Goal: Task Accomplishment & Management: Use online tool/utility

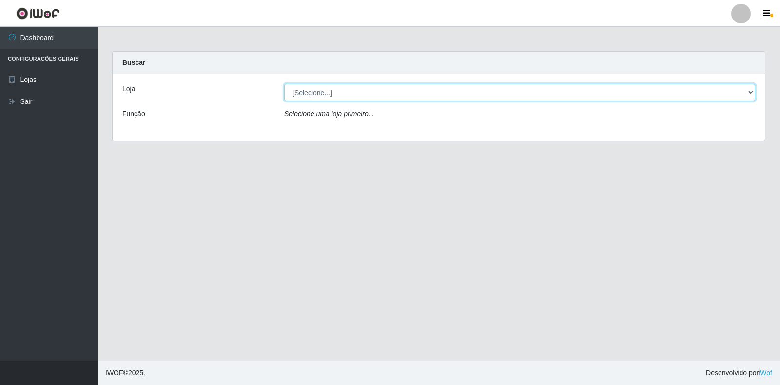
click at [750, 93] on select "[Selecione...] Atacado Vem - [STREET_ADDRESS]" at bounding box center [519, 92] width 471 height 17
select select "455"
click at [284, 84] on select "[Selecione...] Atacado Vem - [STREET_ADDRESS]" at bounding box center [519, 92] width 471 height 17
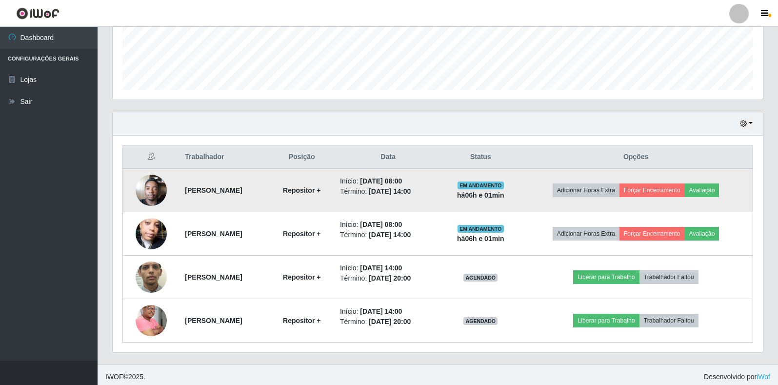
scroll to position [263, 0]
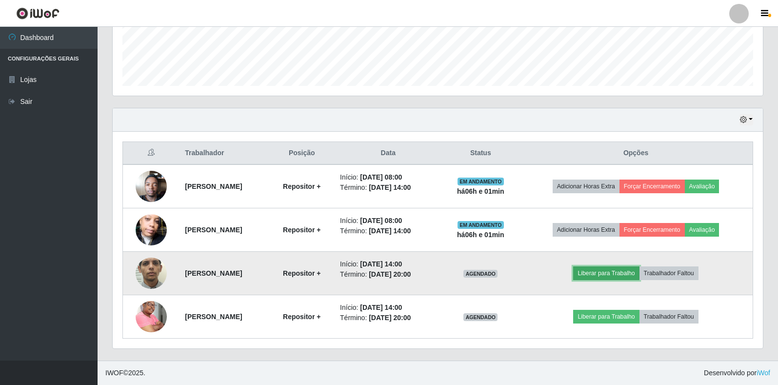
click at [634, 277] on button "Liberar para Trabalho" at bounding box center [606, 273] width 66 height 14
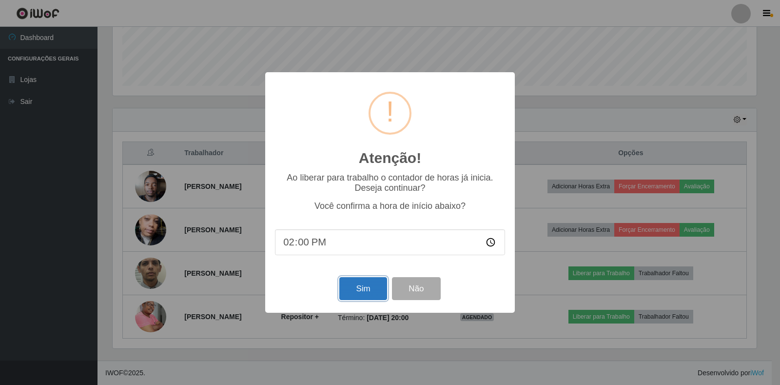
click at [366, 286] on button "Sim" at bounding box center [362, 288] width 47 height 23
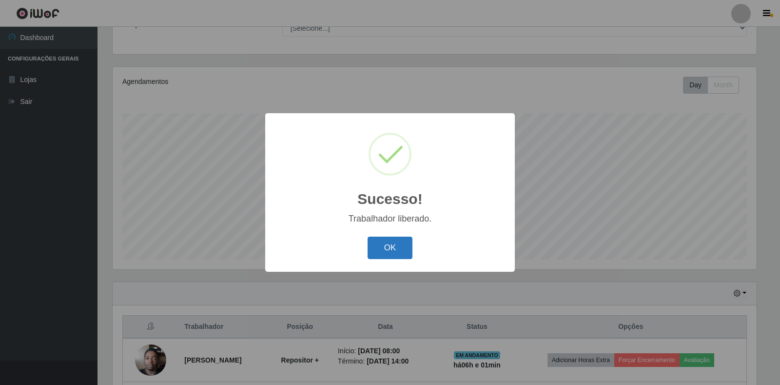
click at [397, 251] on button "OK" at bounding box center [390, 248] width 45 height 23
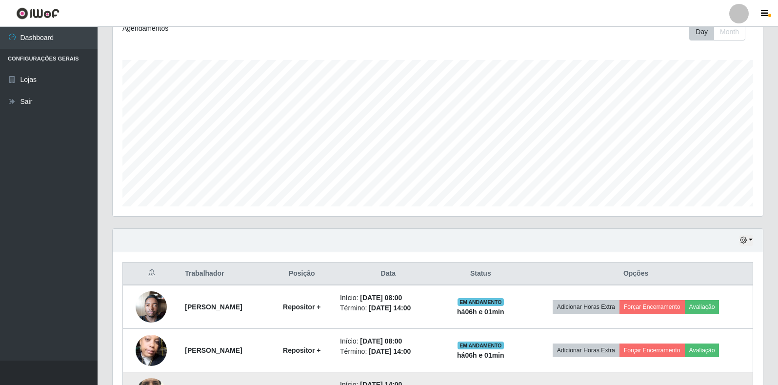
scroll to position [263, 0]
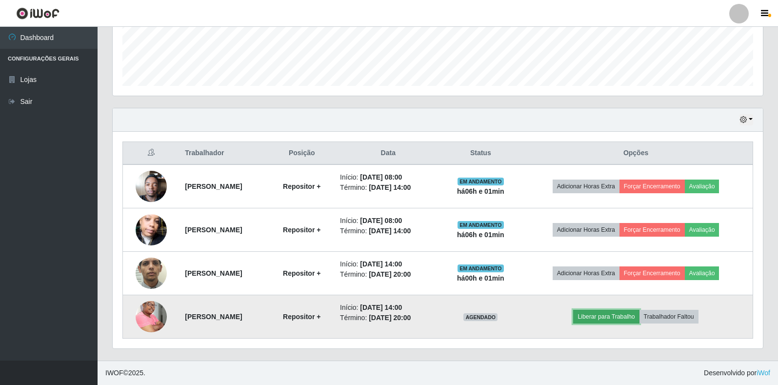
click at [632, 317] on button "Liberar para Trabalho" at bounding box center [606, 317] width 66 height 14
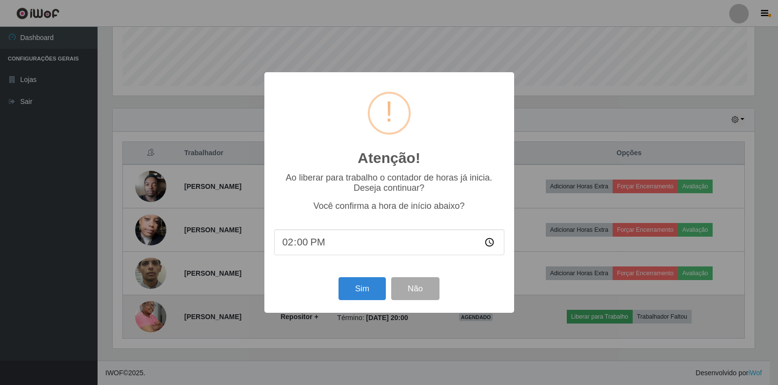
scroll to position [202, 644]
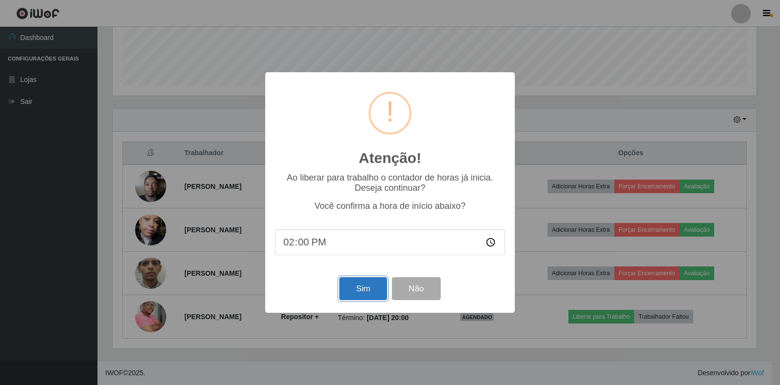
click at [361, 293] on button "Sim" at bounding box center [362, 288] width 47 height 23
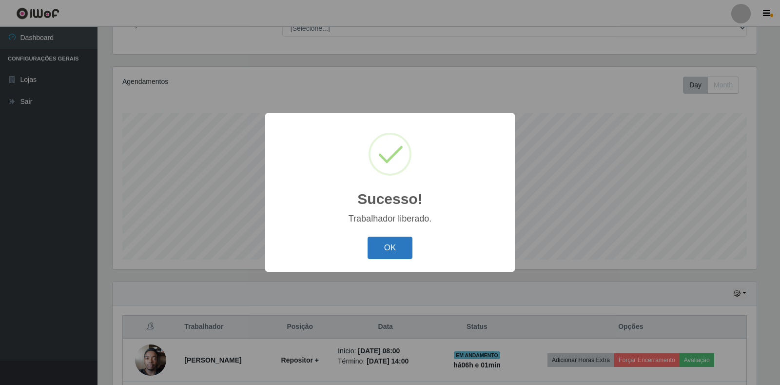
click at [384, 245] on button "OK" at bounding box center [390, 248] width 45 height 23
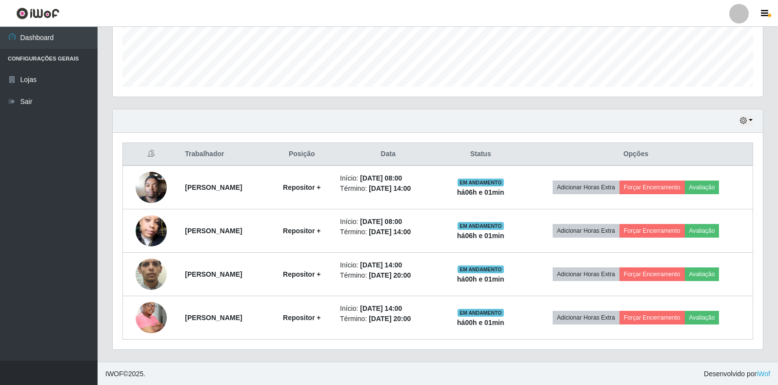
scroll to position [263, 0]
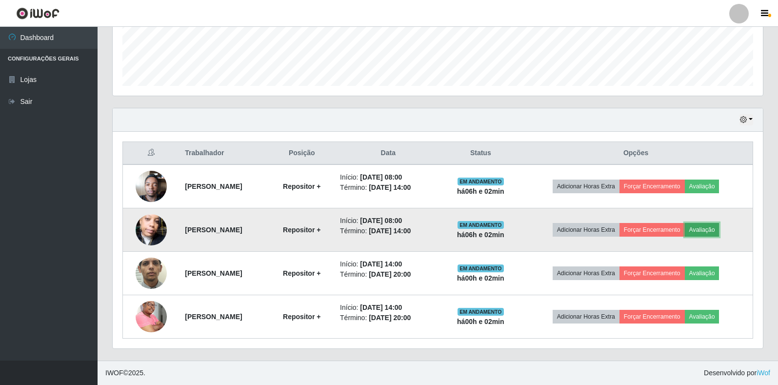
click at [719, 231] on button "Avaliação" at bounding box center [702, 230] width 35 height 14
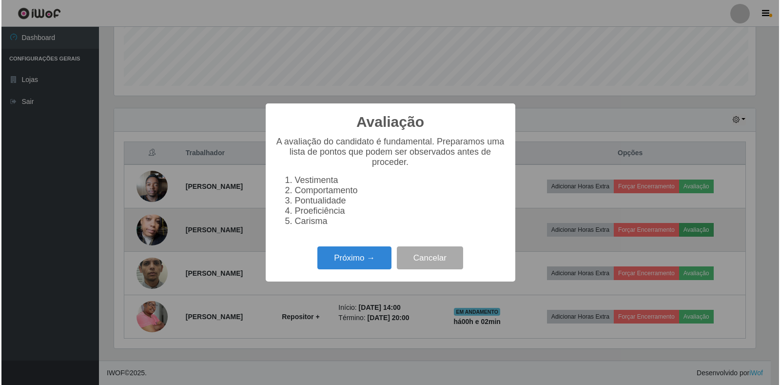
scroll to position [202, 644]
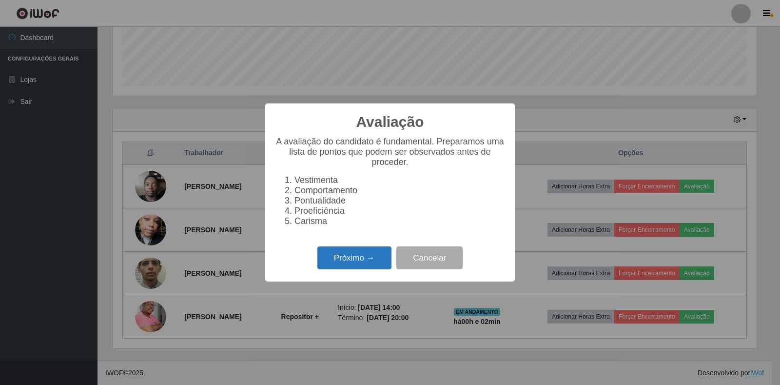
click at [349, 261] on button "Próximo →" at bounding box center [355, 257] width 74 height 23
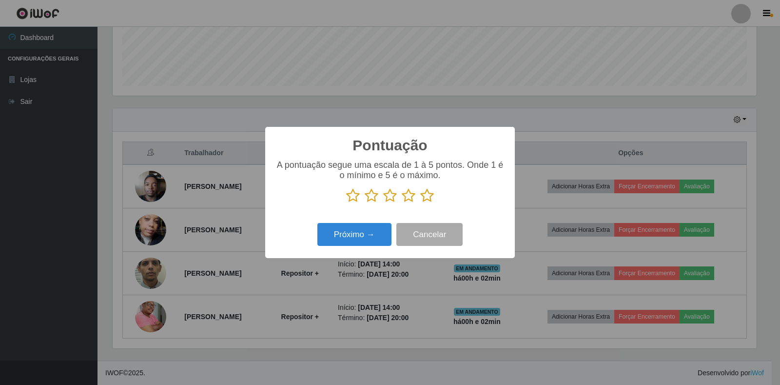
click at [427, 199] on icon at bounding box center [427, 195] width 14 height 15
click at [420, 203] on input "radio" at bounding box center [420, 203] width 0 height 0
click at [345, 238] on button "Próximo →" at bounding box center [355, 234] width 74 height 23
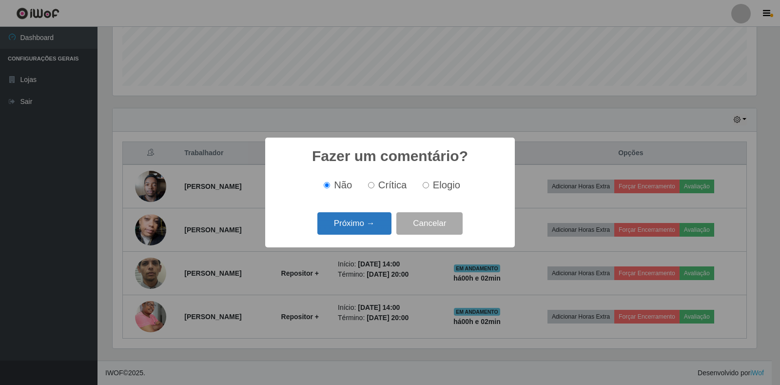
click at [365, 226] on button "Próximo →" at bounding box center [355, 223] width 74 height 23
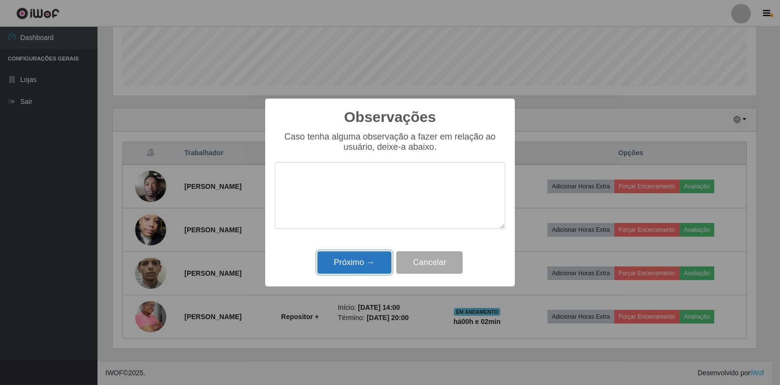
click at [361, 265] on button "Próximo →" at bounding box center [355, 262] width 74 height 23
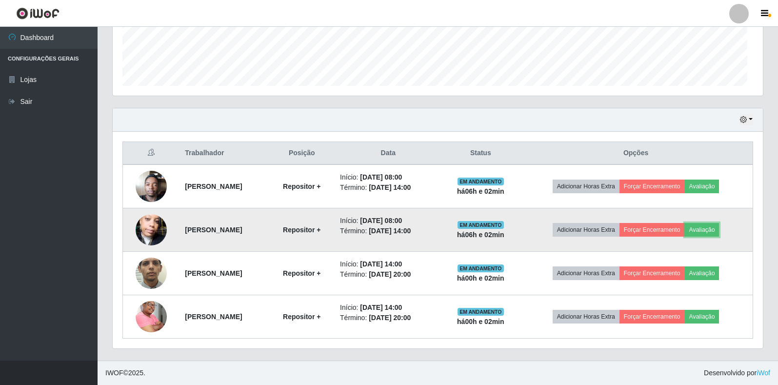
scroll to position [0, 0]
click at [680, 231] on button "Forçar Encerramento" at bounding box center [651, 230] width 65 height 14
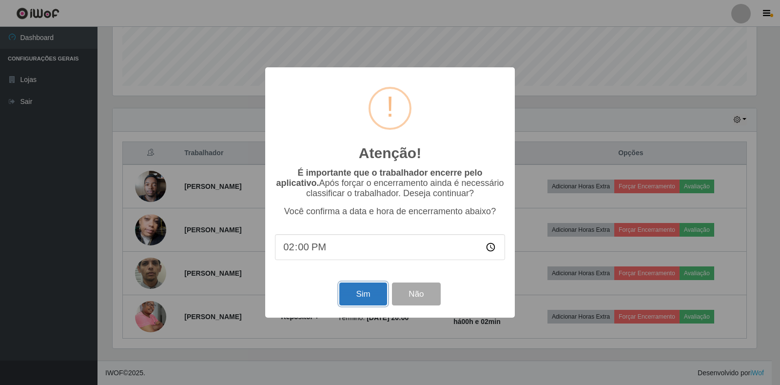
click at [377, 299] on button "Sim" at bounding box center [362, 293] width 47 height 23
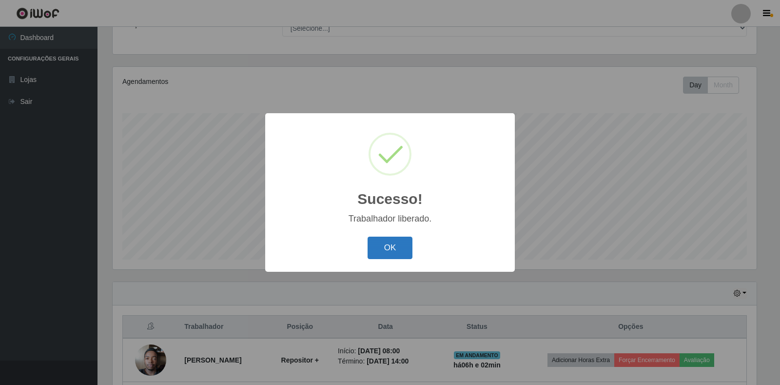
click at [393, 253] on button "OK" at bounding box center [390, 248] width 45 height 23
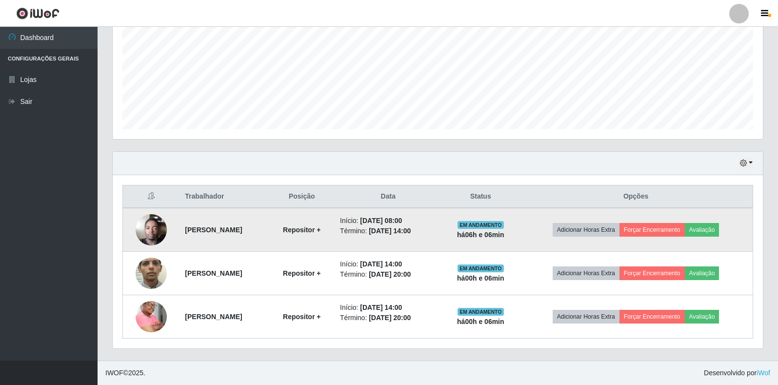
scroll to position [176, 0]
